Goal: Information Seeking & Learning: Check status

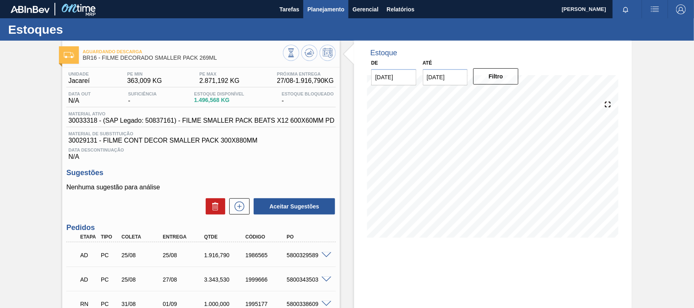
click at [325, 10] on span "Planejamento" at bounding box center [325, 9] width 37 height 10
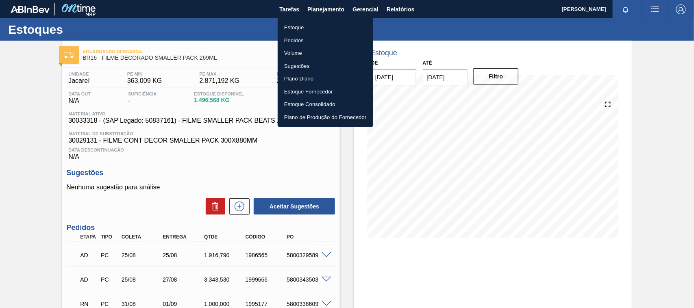
drag, startPoint x: 306, startPoint y: 25, endPoint x: 556, endPoint y: 25, distance: 249.9
click at [305, 25] on li "Estoque" at bounding box center [326, 27] width 96 height 13
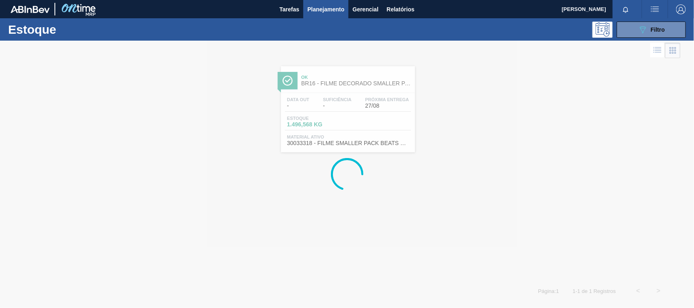
click at [627, 33] on button "089F7B8B-B2A5-4AFE-B5C0-19BA573D28AC Filtro" at bounding box center [650, 30] width 69 height 16
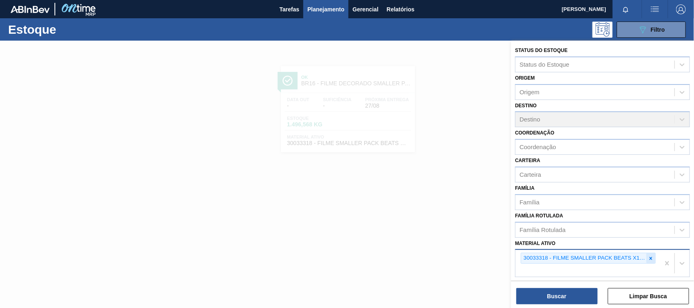
click at [649, 253] on div at bounding box center [650, 258] width 9 height 10
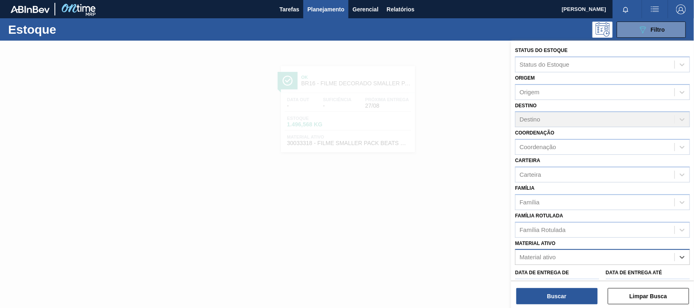
paste ativo "30007319"
type ativo "30007319"
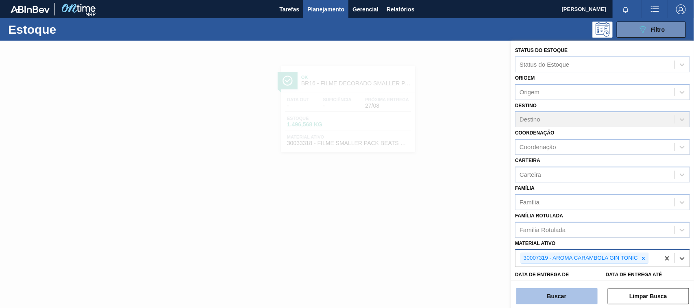
click at [573, 302] on button "Buscar" at bounding box center [556, 296] width 81 height 16
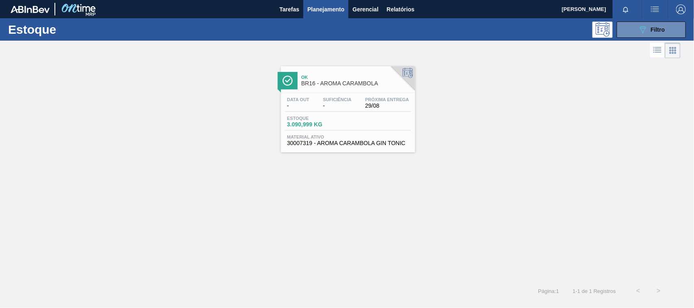
click at [319, 118] on span "Estoque" at bounding box center [315, 118] width 57 height 5
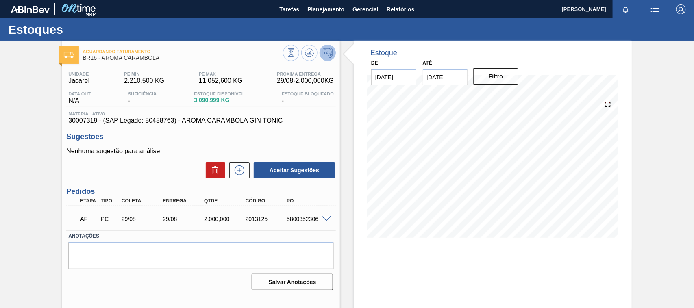
click at [321, 219] on span at bounding box center [326, 219] width 10 height 6
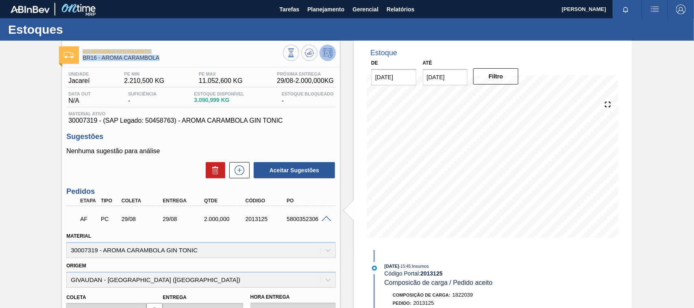
drag, startPoint x: 82, startPoint y: 44, endPoint x: 158, endPoint y: 60, distance: 77.6
click at [158, 60] on div "Aguardando Faturamento BR16 - AROMA CARAMBOLA" at bounding box center [201, 52] width 278 height 22
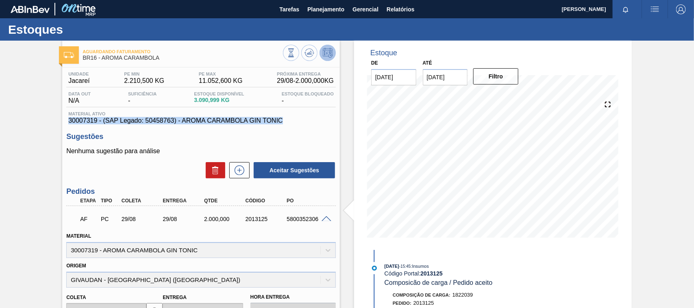
drag, startPoint x: 69, startPoint y: 120, endPoint x: 289, endPoint y: 125, distance: 219.5
click at [289, 124] on span "30007319 - (SAP Legado: 50458763) - AROMA CARAMBOLA GIN TONIC" at bounding box center [200, 120] width 265 height 7
click at [298, 224] on div "AF PC 29/08 29/08 2.000,000 2013125 5800352306" at bounding box center [199, 218] width 248 height 16
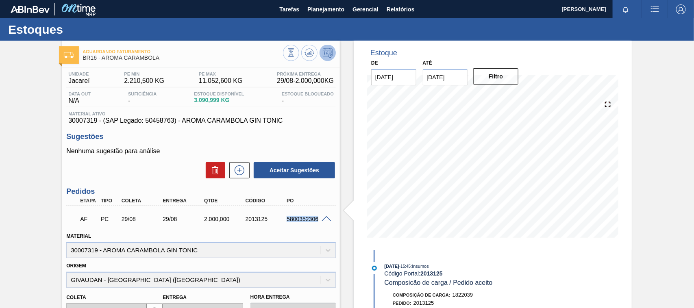
click at [298, 224] on div "AF PC 29/08 29/08 2.000,000 2013125 5800352306" at bounding box center [199, 218] width 248 height 16
click at [82, 178] on div "Aceitar Sugestões" at bounding box center [200, 170] width 269 height 18
